Goal: Task Accomplishment & Management: Manage account settings

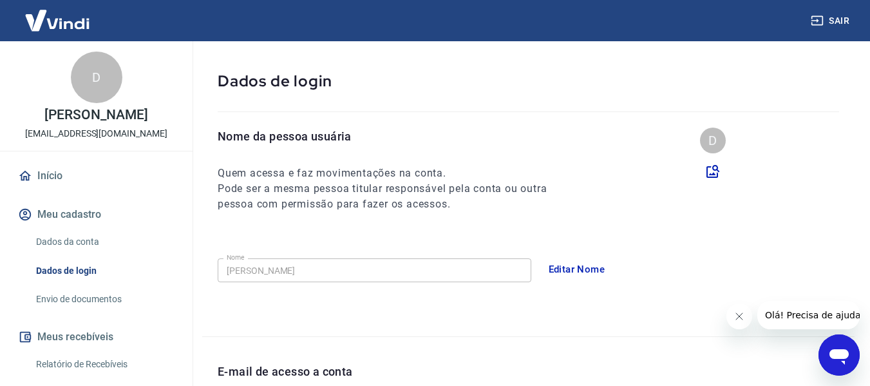
click at [47, 158] on div "D [PERSON_NAME] [EMAIL_ADDRESS][DOMAIN_NAME] Início Meu cadastro Dados da conta…" at bounding box center [96, 290] width 193 height 499
click at [40, 166] on link "Início" at bounding box center [96, 176] width 162 height 28
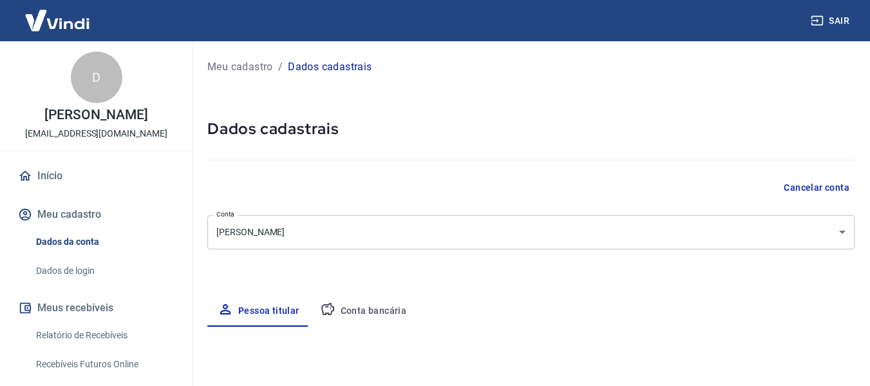
select select "SP"
